Goal: Use online tool/utility: Utilize a website feature to perform a specific function

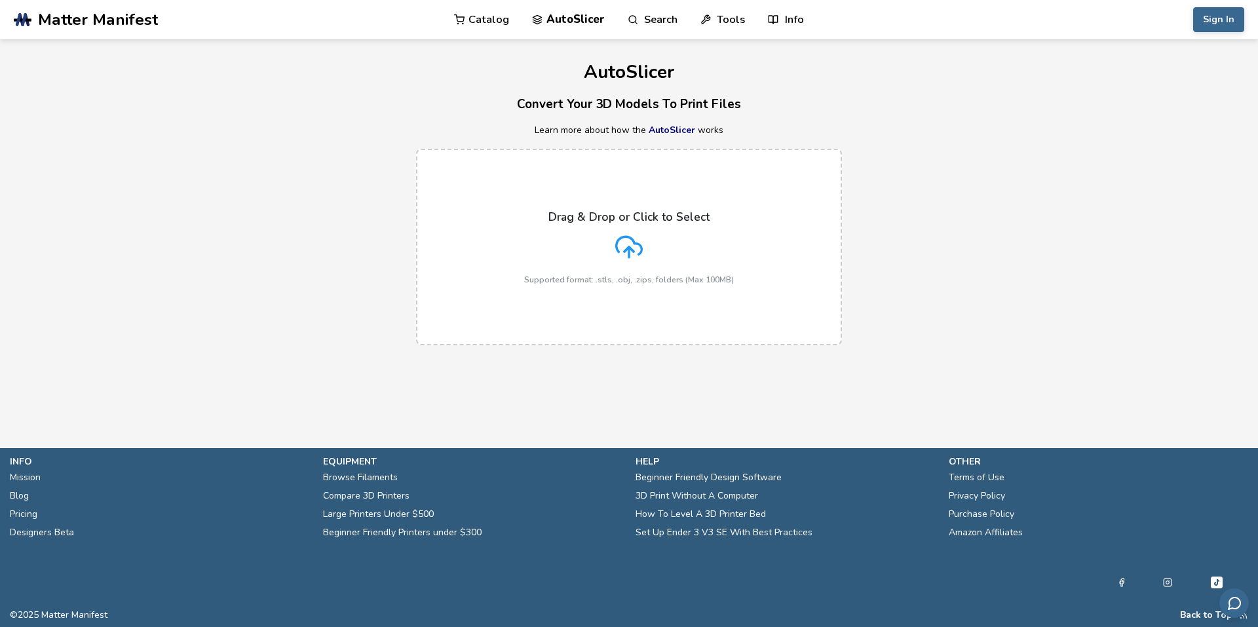
click at [656, 229] on div "Drag & Drop or Click to Select Supported format: .stls, .obj, .zips, folders (M…" at bounding box center [629, 247] width 210 height 74
click at [0, 0] on input "Drag & Drop or Click to Select Supported format: .stls, .obj, .zips, folders (M…" at bounding box center [0, 0] width 0 height 0
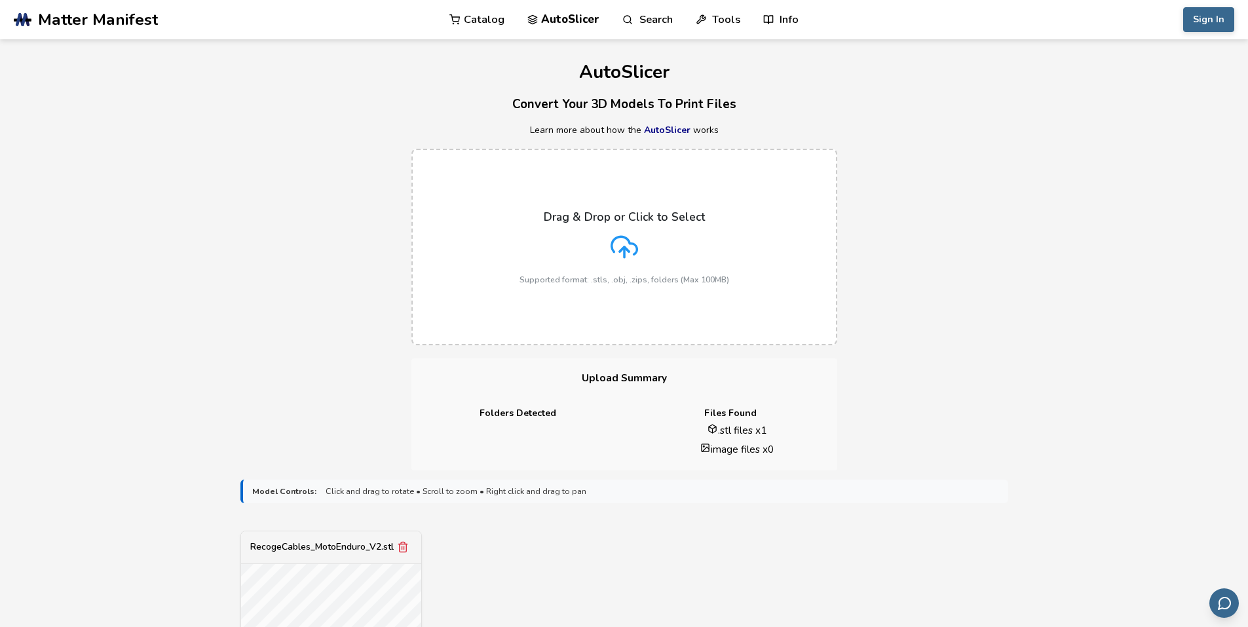
click at [615, 244] on icon at bounding box center [625, 247] width 28 height 28
click at [0, 0] on input "Drag & Drop or Click to Select Supported format: .stls, .obj, .zips, folders (M…" at bounding box center [0, 0] width 0 height 0
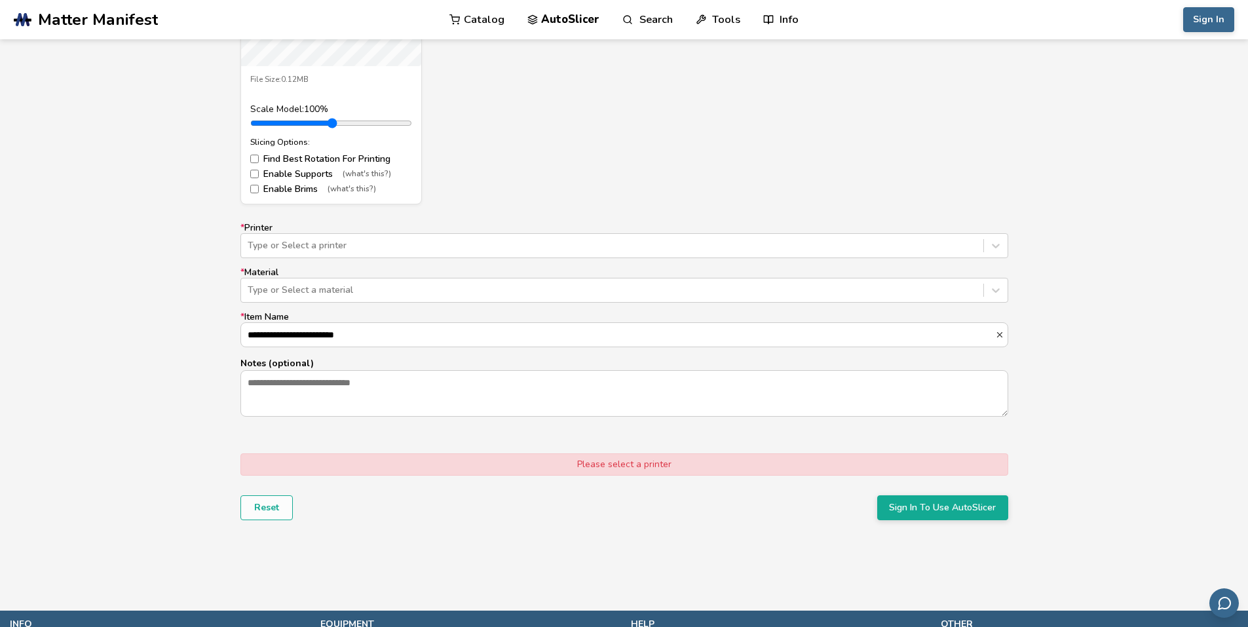
scroll to position [655, 0]
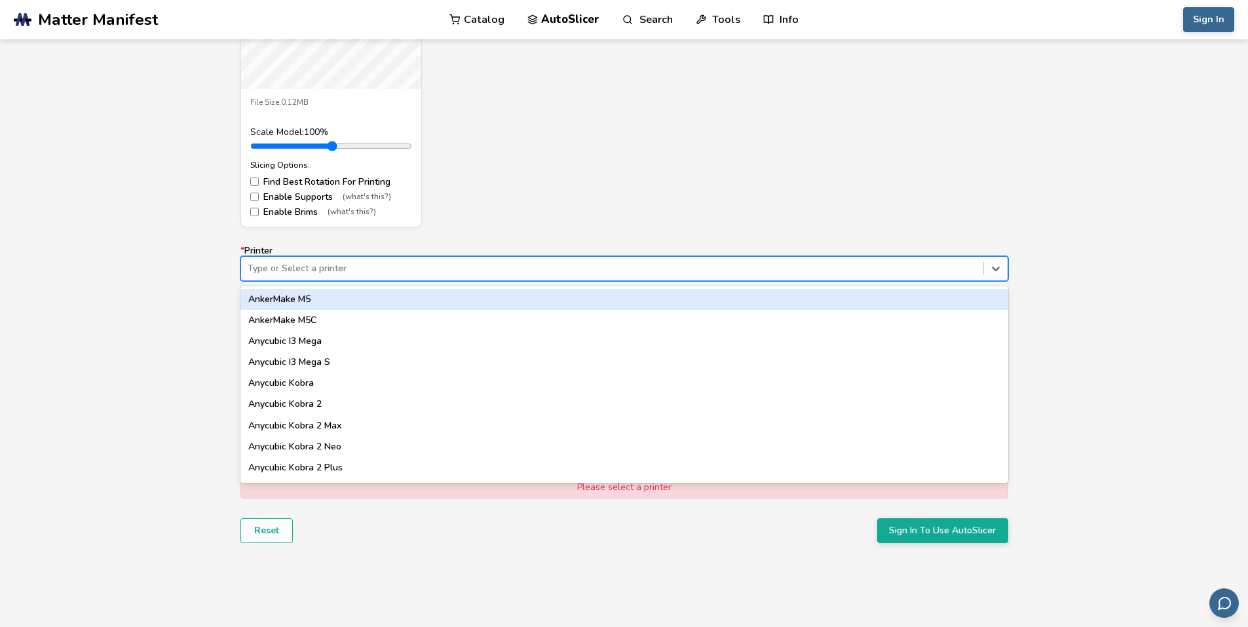
click at [366, 272] on div at bounding box center [612, 268] width 729 height 13
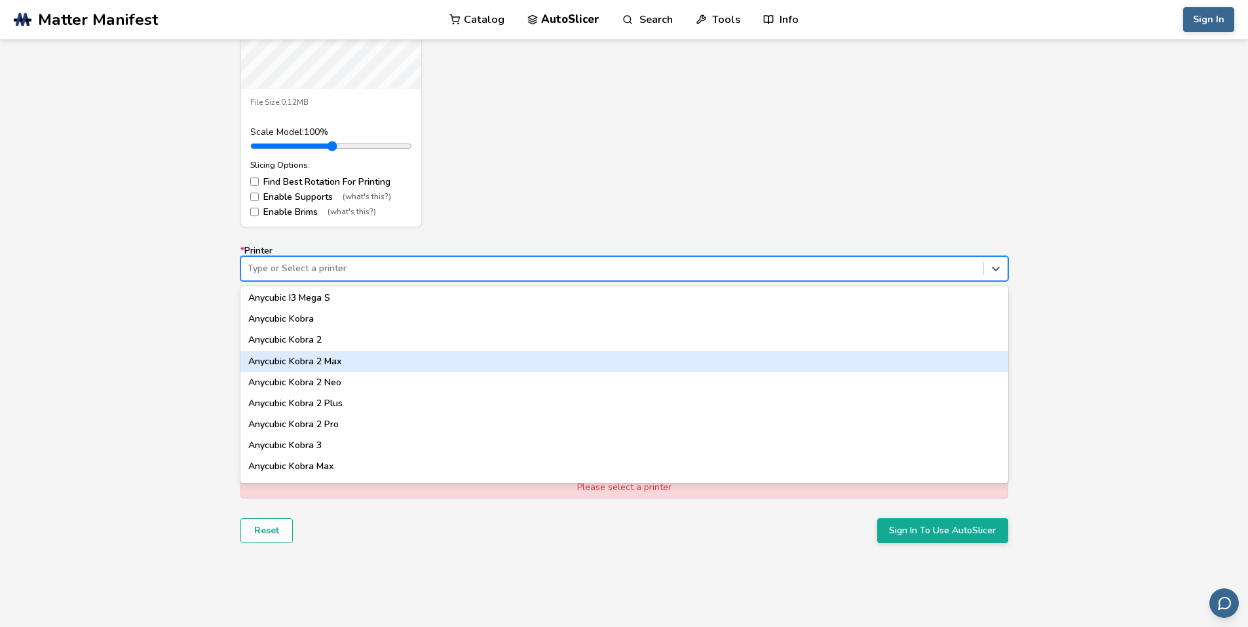
scroll to position [0, 0]
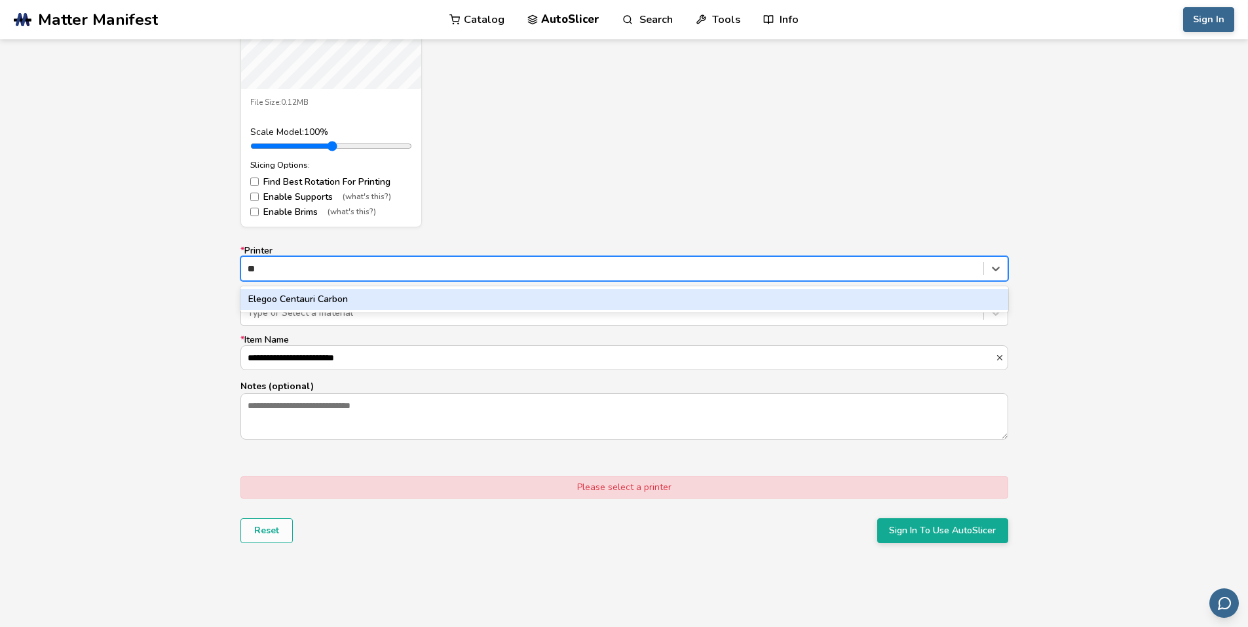
type input "*"
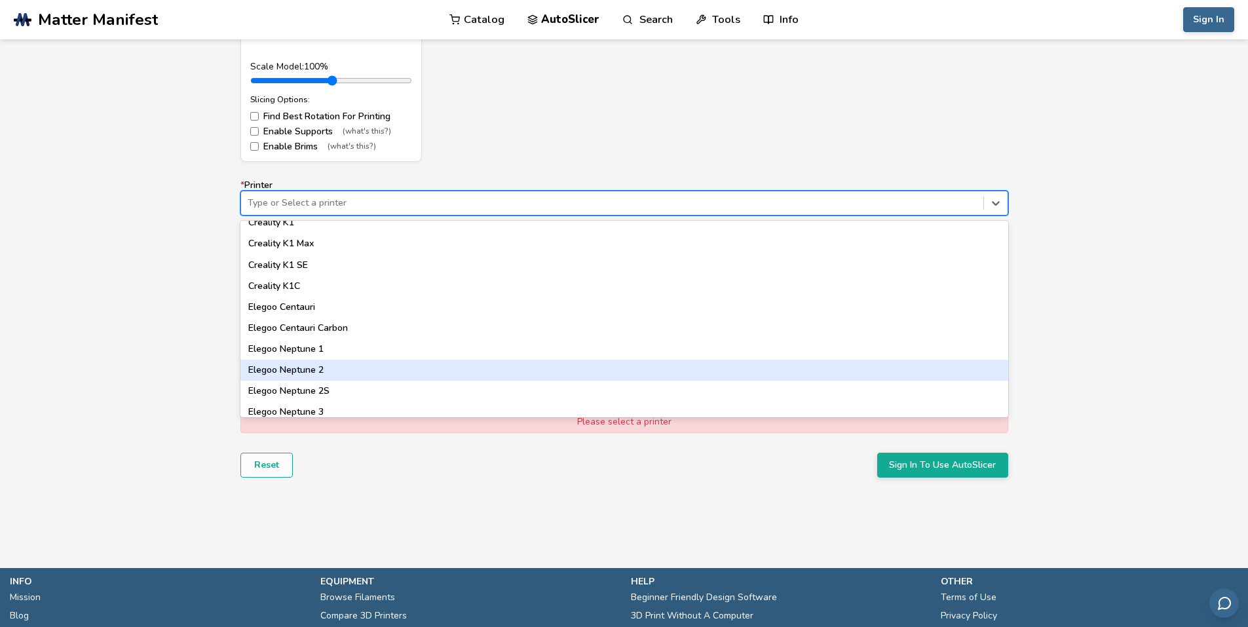
scroll to position [261, 0]
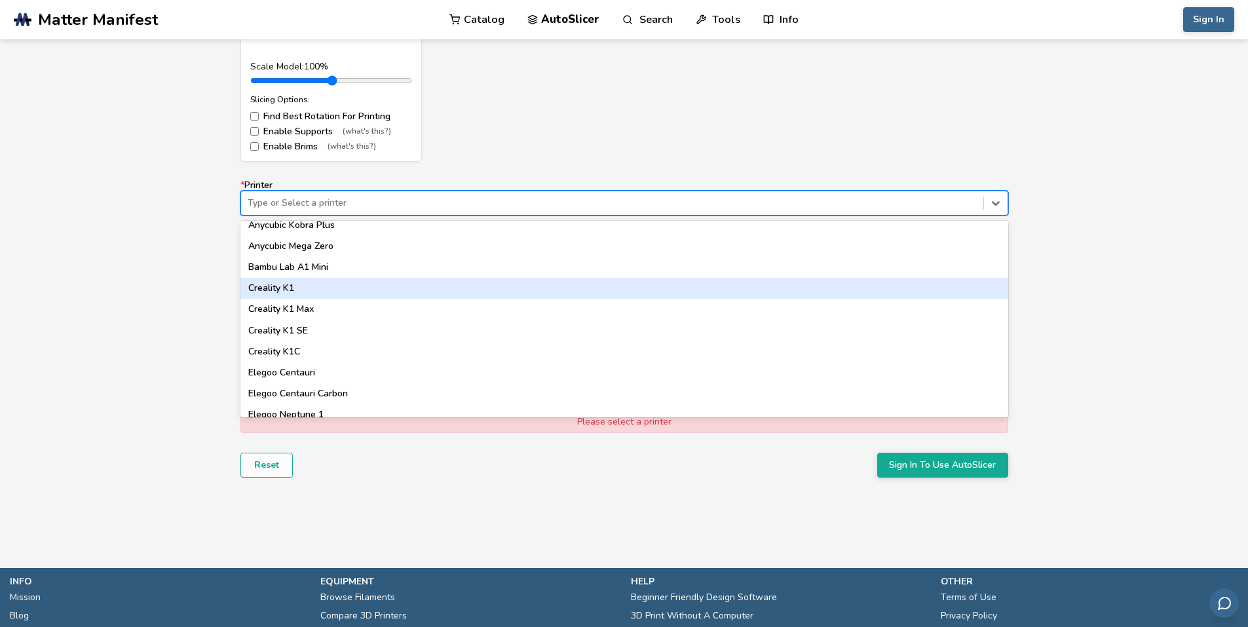
click at [282, 286] on div "Creality K1" at bounding box center [624, 288] width 768 height 21
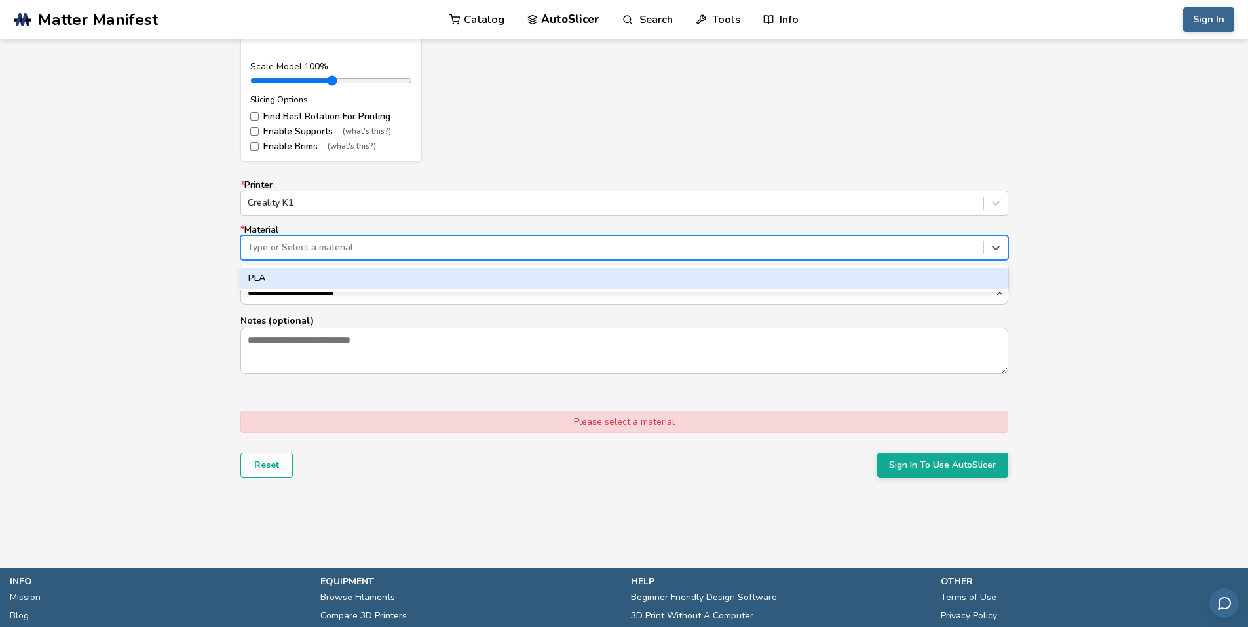
click at [297, 250] on div at bounding box center [612, 247] width 729 height 13
click at [291, 290] on div "PLA" at bounding box center [624, 278] width 768 height 26
click at [299, 277] on div "PLA" at bounding box center [624, 278] width 768 height 21
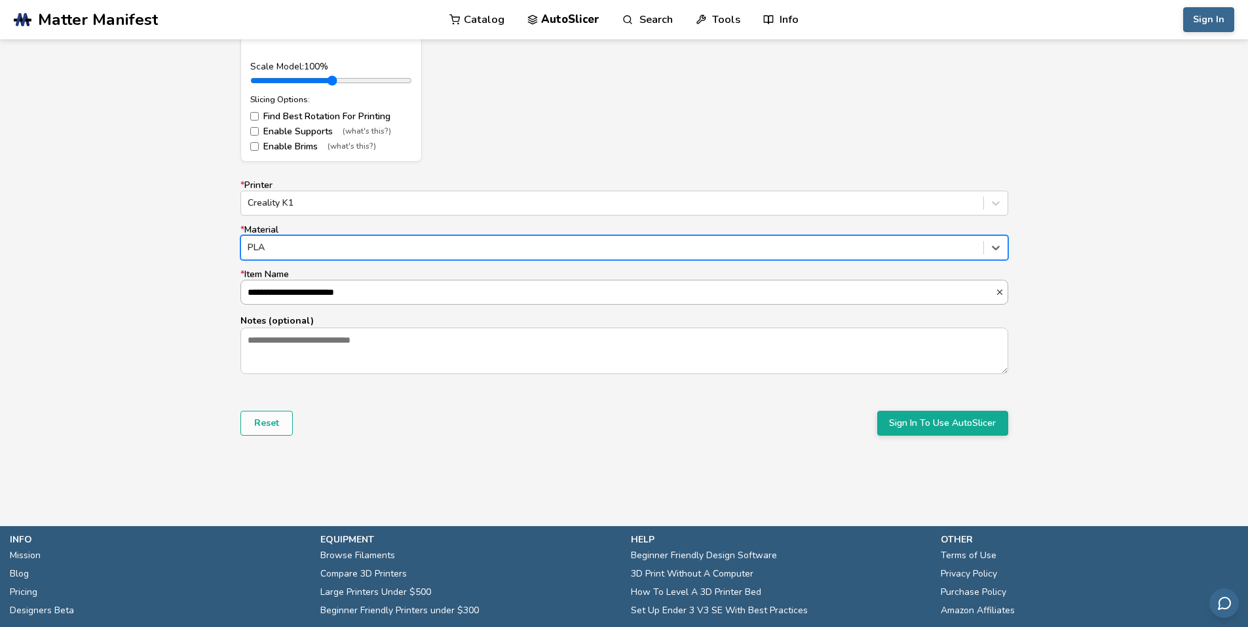
click at [300, 289] on input "**********" at bounding box center [618, 292] width 754 height 24
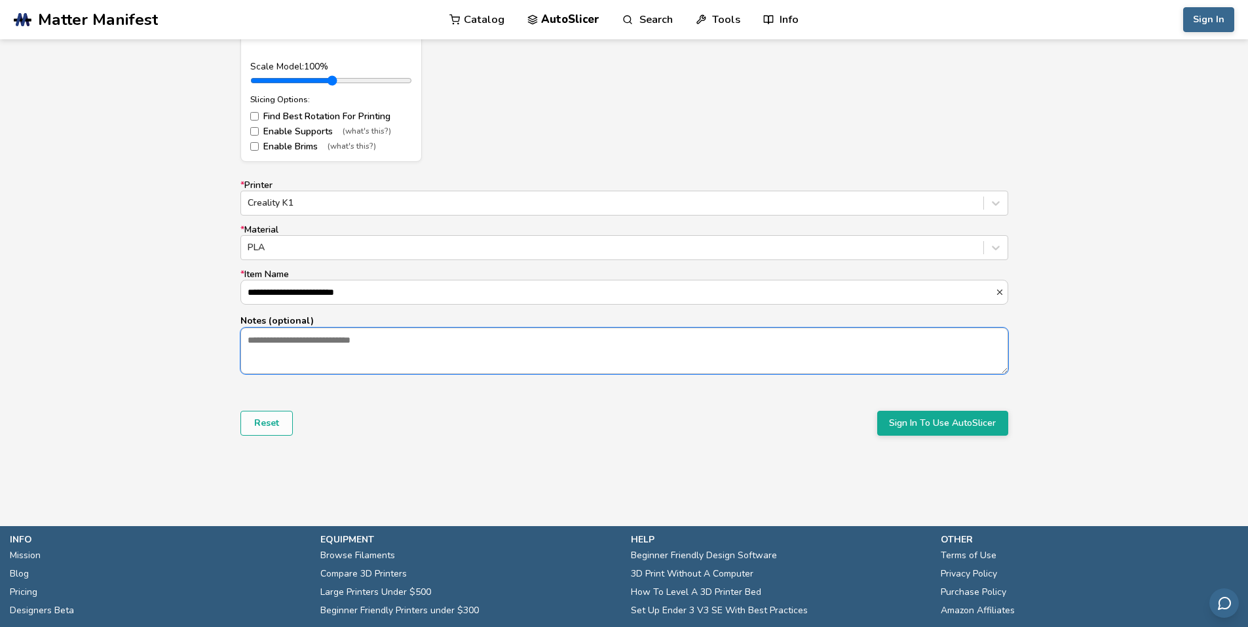
click at [303, 358] on textarea "Notes (optional)" at bounding box center [624, 350] width 766 height 45
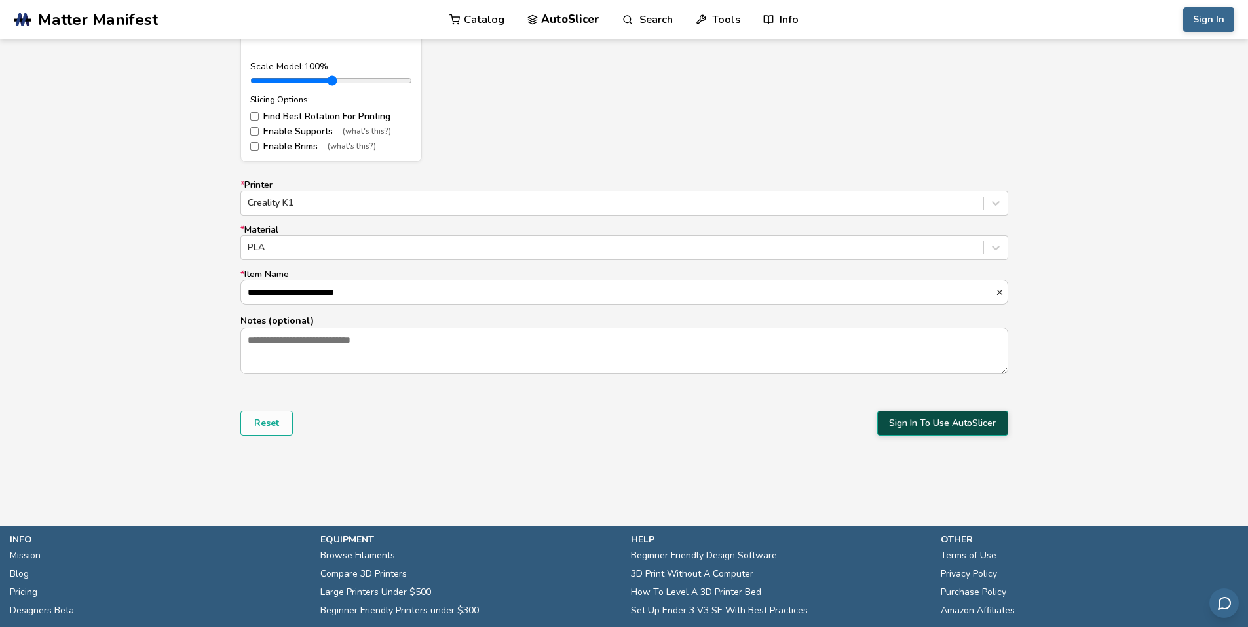
click at [943, 415] on button "Sign In To Use AutoSlicer" at bounding box center [942, 423] width 131 height 25
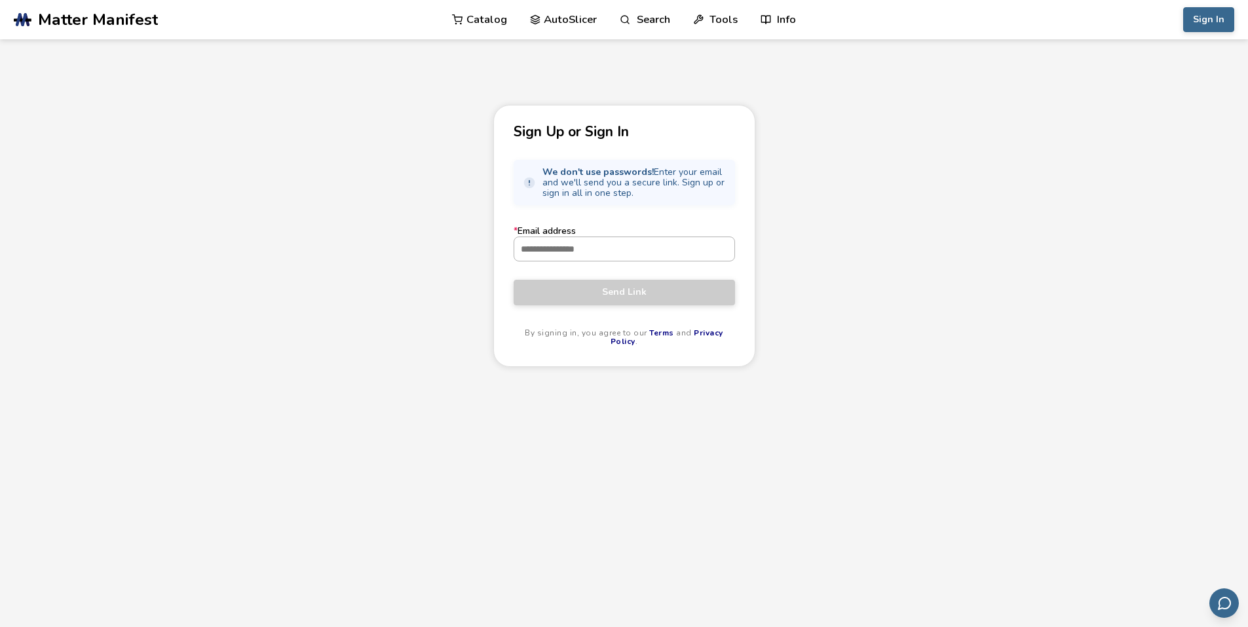
click at [570, 250] on input "* Email address" at bounding box center [624, 249] width 220 height 24
type input "**********"
click at [659, 289] on span "Send Link" at bounding box center [624, 292] width 202 height 10
